Goal: Information Seeking & Learning: Learn about a topic

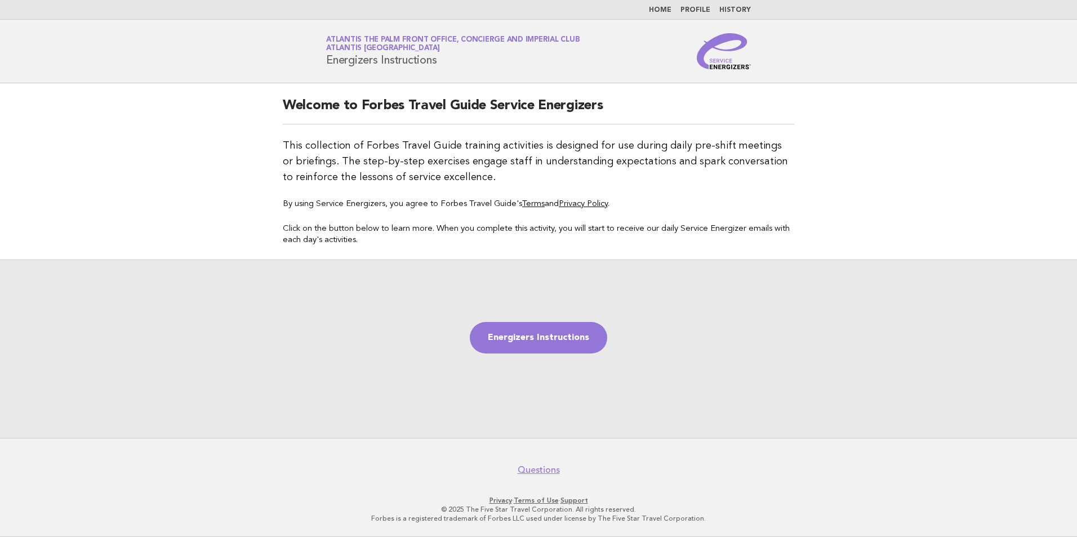
click at [665, 12] on link "Home" at bounding box center [660, 10] width 23 height 7
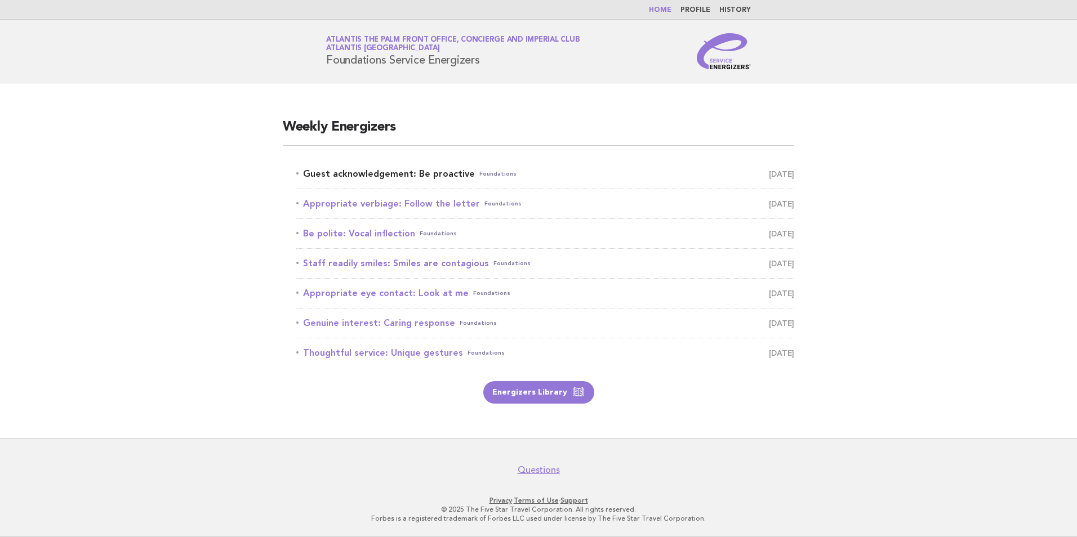
click at [404, 172] on link "Guest acknowledgement: Be proactive Foundations August 22" at bounding box center [545, 174] width 498 height 16
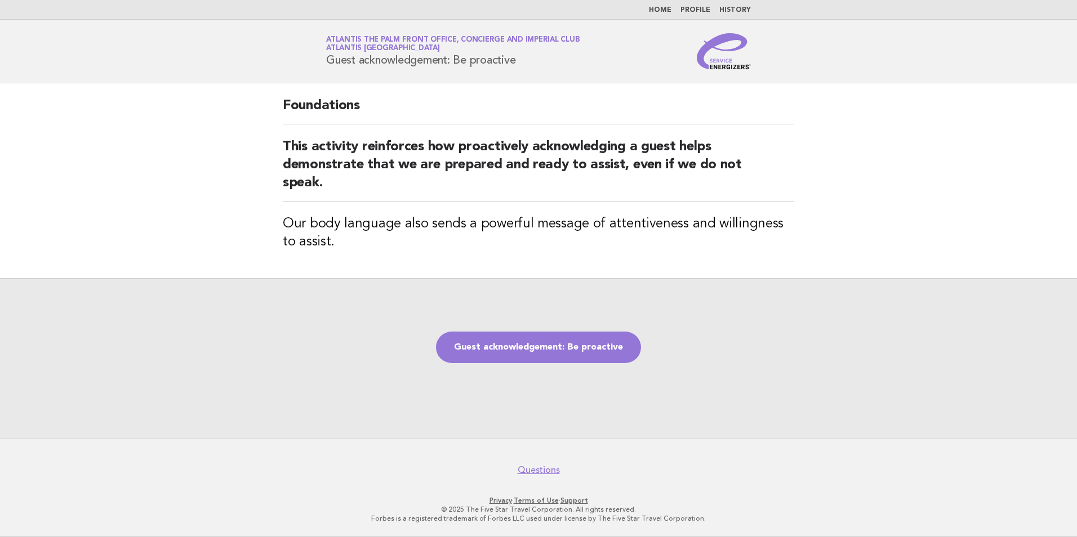
drag, startPoint x: 504, startPoint y: 59, endPoint x: 323, endPoint y: 66, distance: 180.9
click at [323, 66] on div "Service Energizers Atlantis The Palm Front Office, Concierge and Imperial Club …" at bounding box center [538, 51] width 456 height 36
click at [520, 68] on div "Service Energizers Atlantis The Palm Front Office, Concierge and Imperial Club …" at bounding box center [538, 51] width 456 height 36
drag, startPoint x: 529, startPoint y: 62, endPoint x: 328, endPoint y: 64, distance: 201.6
click at [328, 64] on h1 "Service Energizers Atlantis The Palm Front Office, Concierge and Imperial Club …" at bounding box center [452, 51] width 253 height 29
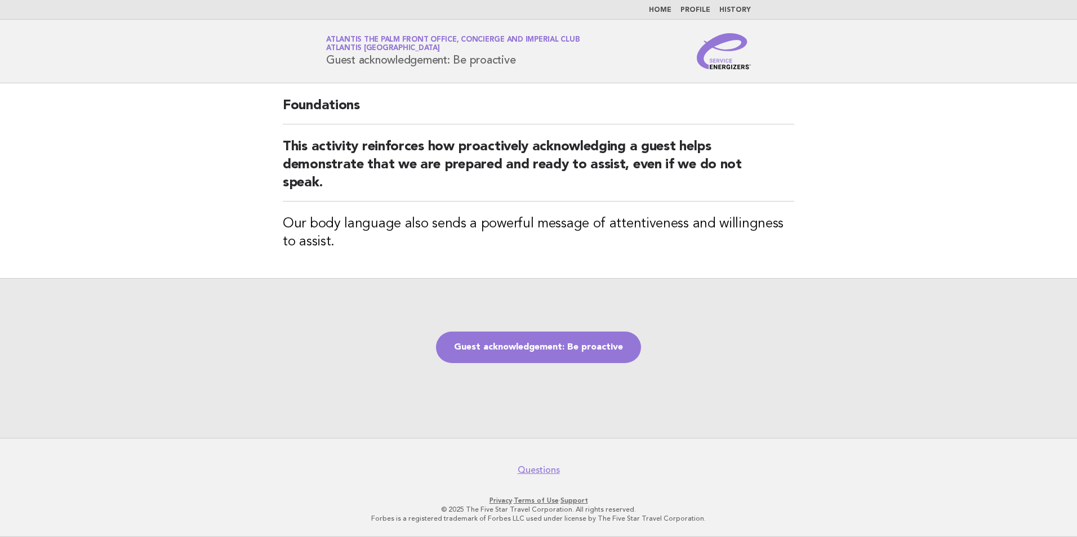
copy h1 "Guest acknowledgement: Be proactive"
click at [498, 82] on header "Service Energizers Atlantis The Palm Front Office, Concierge and Imperial Club …" at bounding box center [538, 52] width 1077 height 64
click at [517, 62] on h1 "Service Energizers Atlantis The Palm Front Office, Concierge and Imperial Club …" at bounding box center [452, 51] width 253 height 29
drag, startPoint x: 523, startPoint y: 61, endPoint x: 325, endPoint y: 59, distance: 198.2
click at [325, 59] on div "Service Energizers Atlantis The Palm Front Office, Concierge and Imperial Club …" at bounding box center [538, 51] width 456 height 36
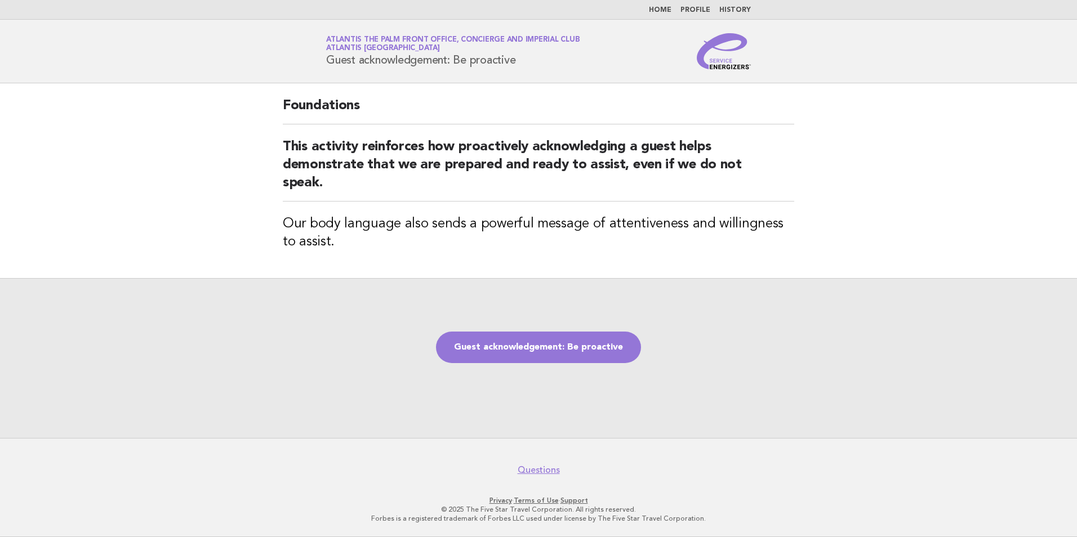
copy h1 "Guest acknowledgement: Be proactive"
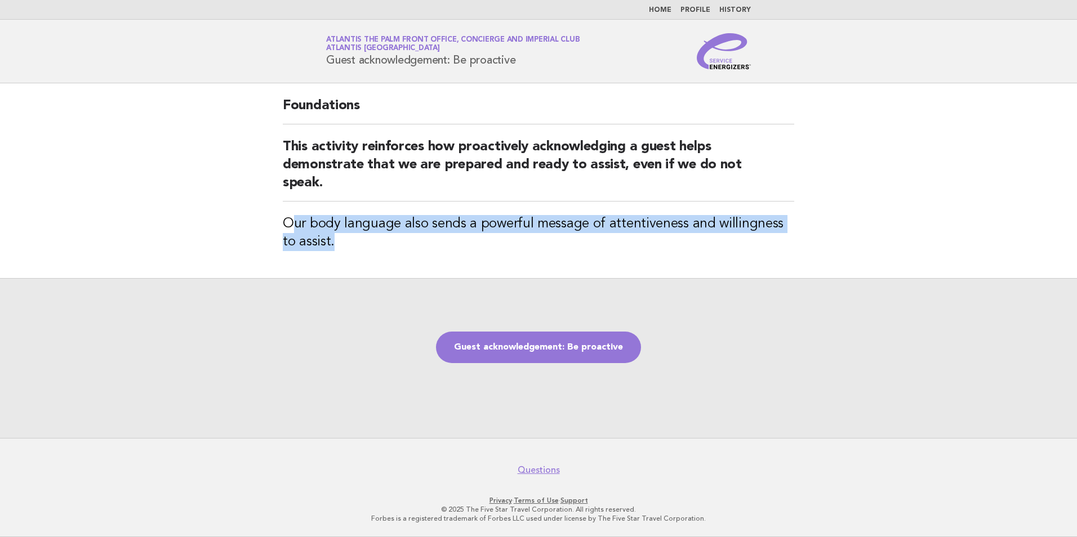
drag, startPoint x: 331, startPoint y: 244, endPoint x: 288, endPoint y: 224, distance: 47.3
click at [288, 224] on h3 "Our body language also sends a powerful message of attentiveness and willingnes…" at bounding box center [538, 233] width 511 height 36
click at [354, 239] on h3 "Our body language also sends a powerful message of attentiveness and willingnes…" at bounding box center [538, 233] width 511 height 36
drag, startPoint x: 332, startPoint y: 251, endPoint x: 280, endPoint y: 231, distance: 56.1
click at [280, 231] on div "Foundations This activity reinforces how proactively acknowledging a guest help…" at bounding box center [538, 180] width 538 height 195
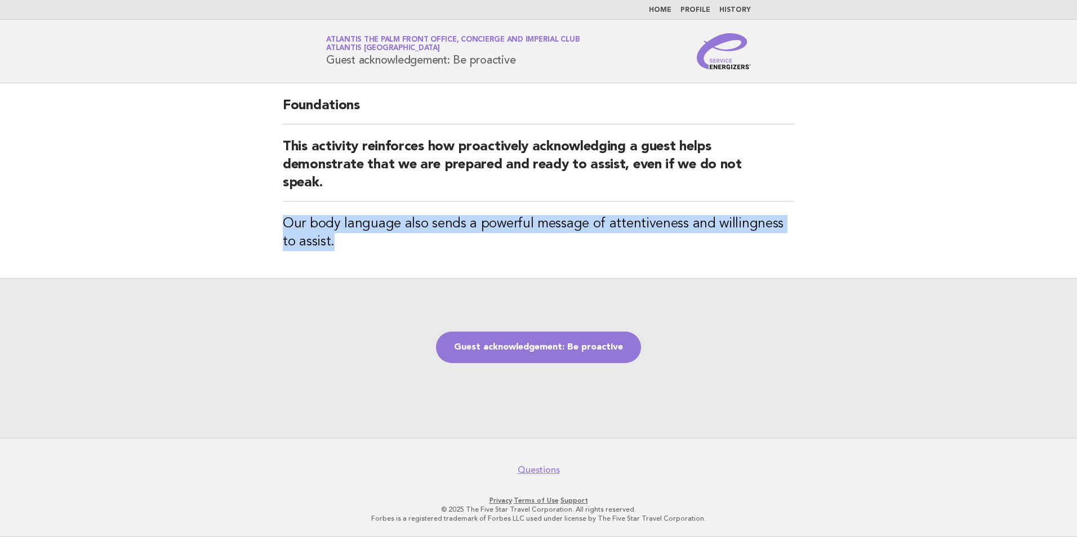
copy h3 "Our body language also sends a powerful message of attentiveness and willingnes…"
